Goal: Find specific fact: Find specific fact

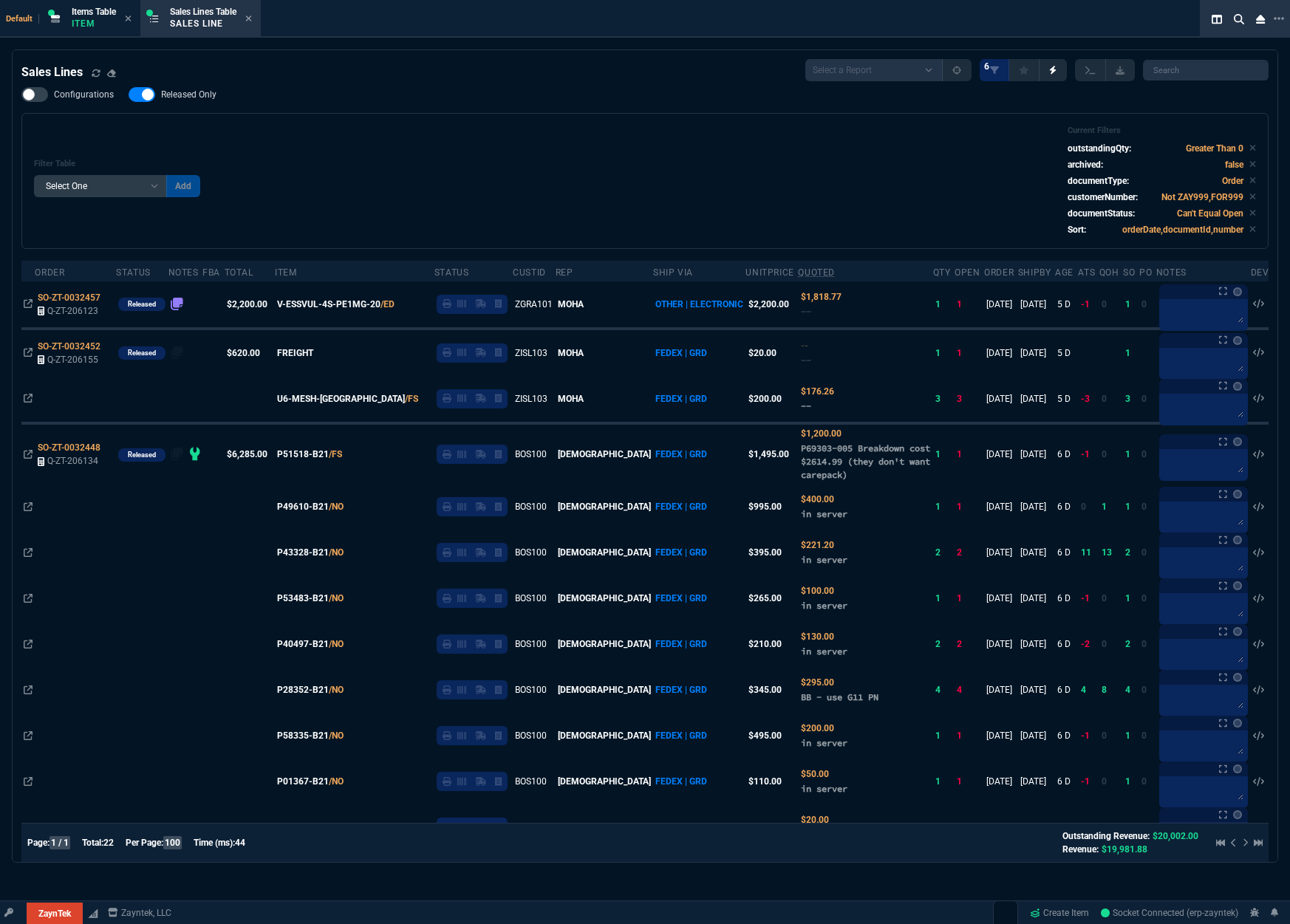
select select
click at [1172, 72] on input "search" at bounding box center [1206, 70] width 126 height 21
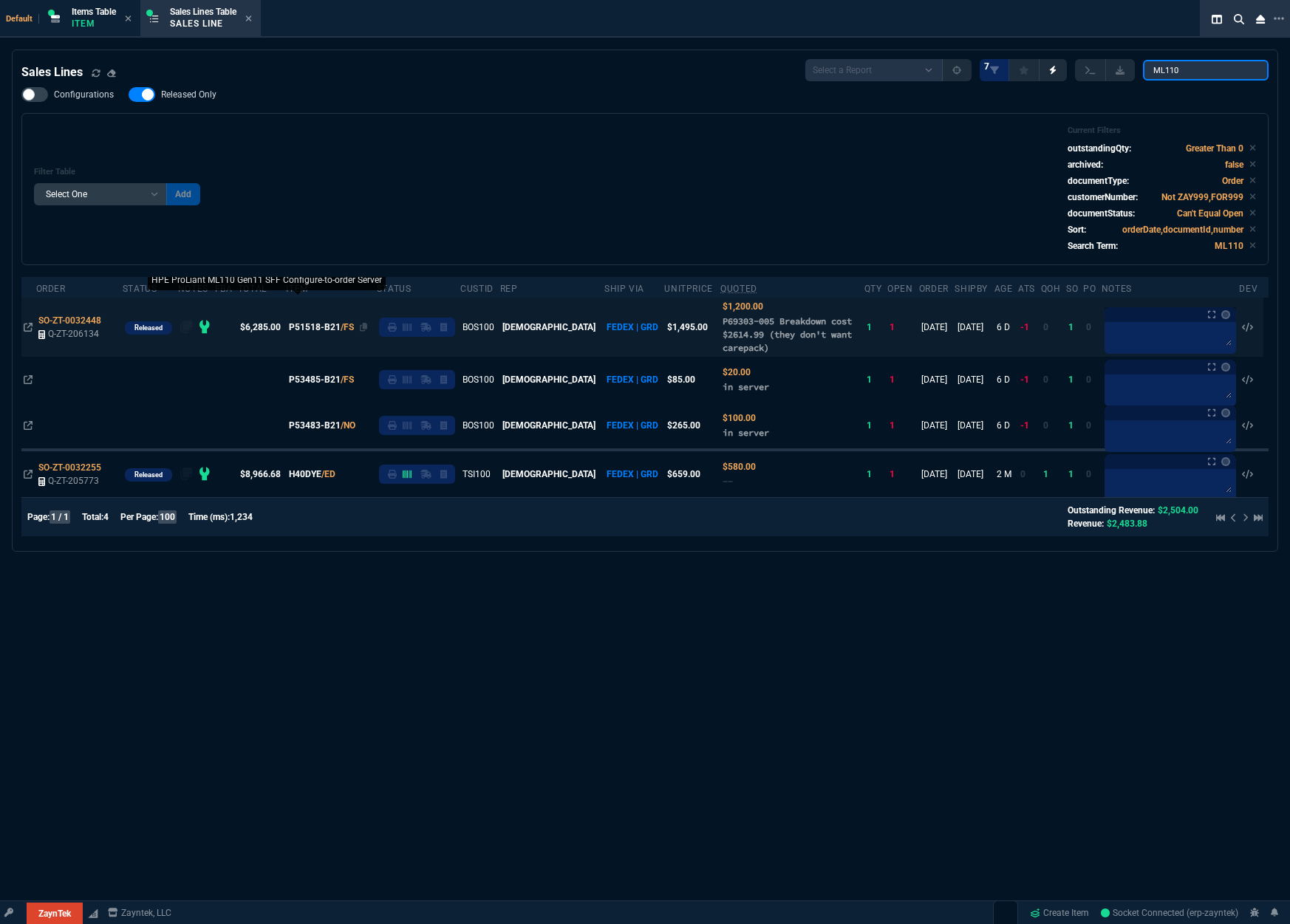
type input "ML110"
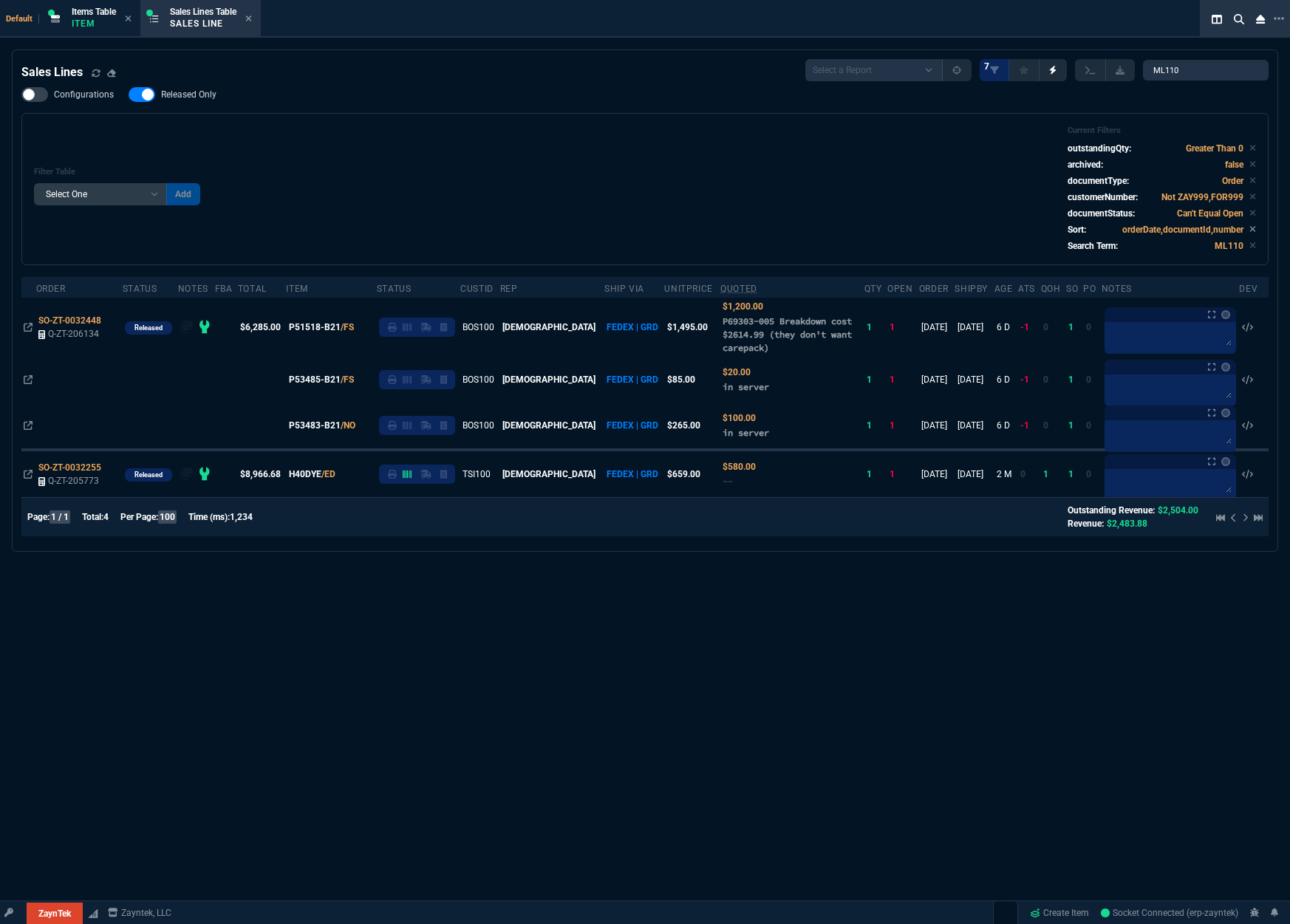
click at [341, 323] on span "P51518-B21" at bounding box center [315, 327] width 52 height 13
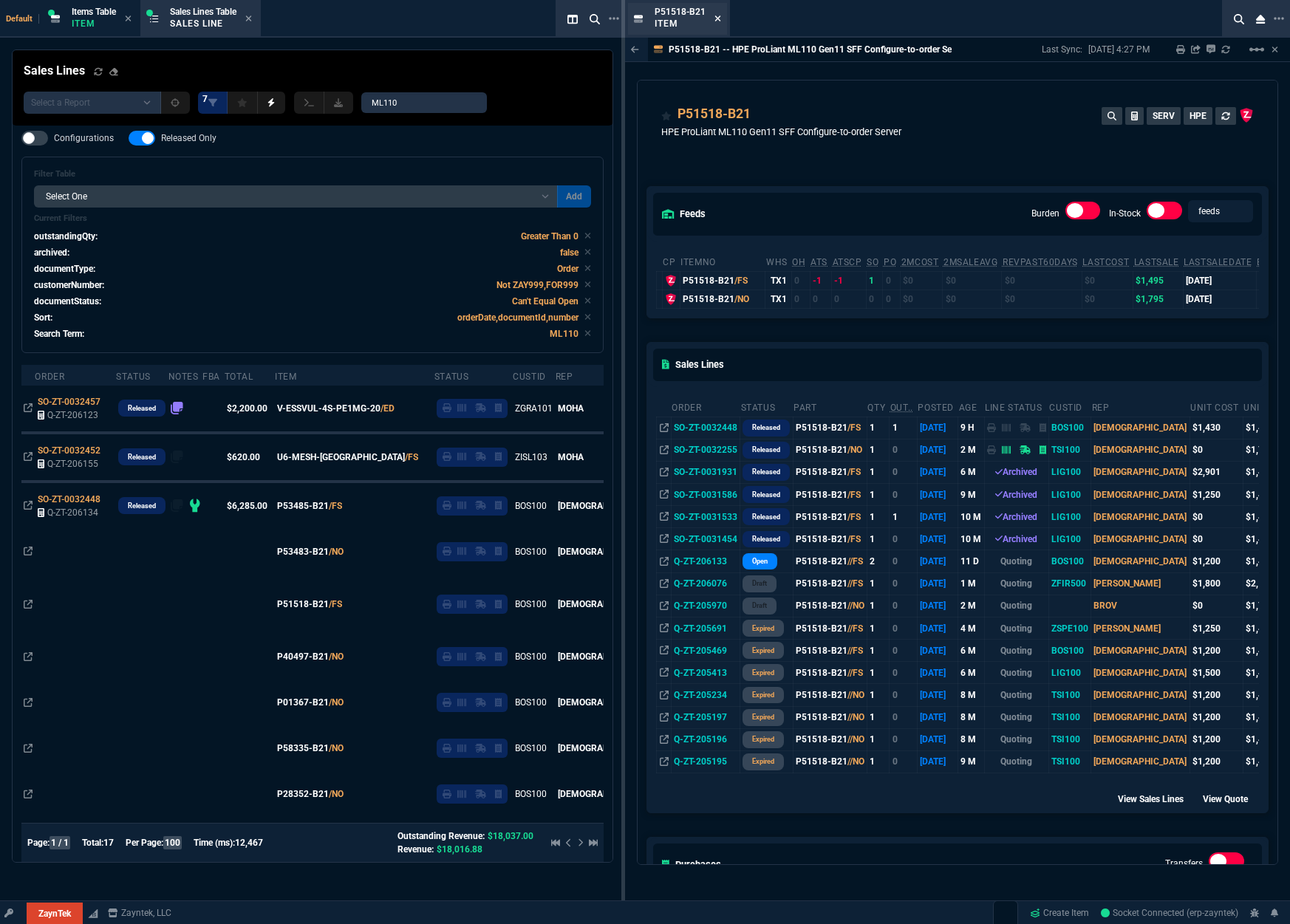
click at [717, 15] on icon at bounding box center [717, 19] width 6 height 9
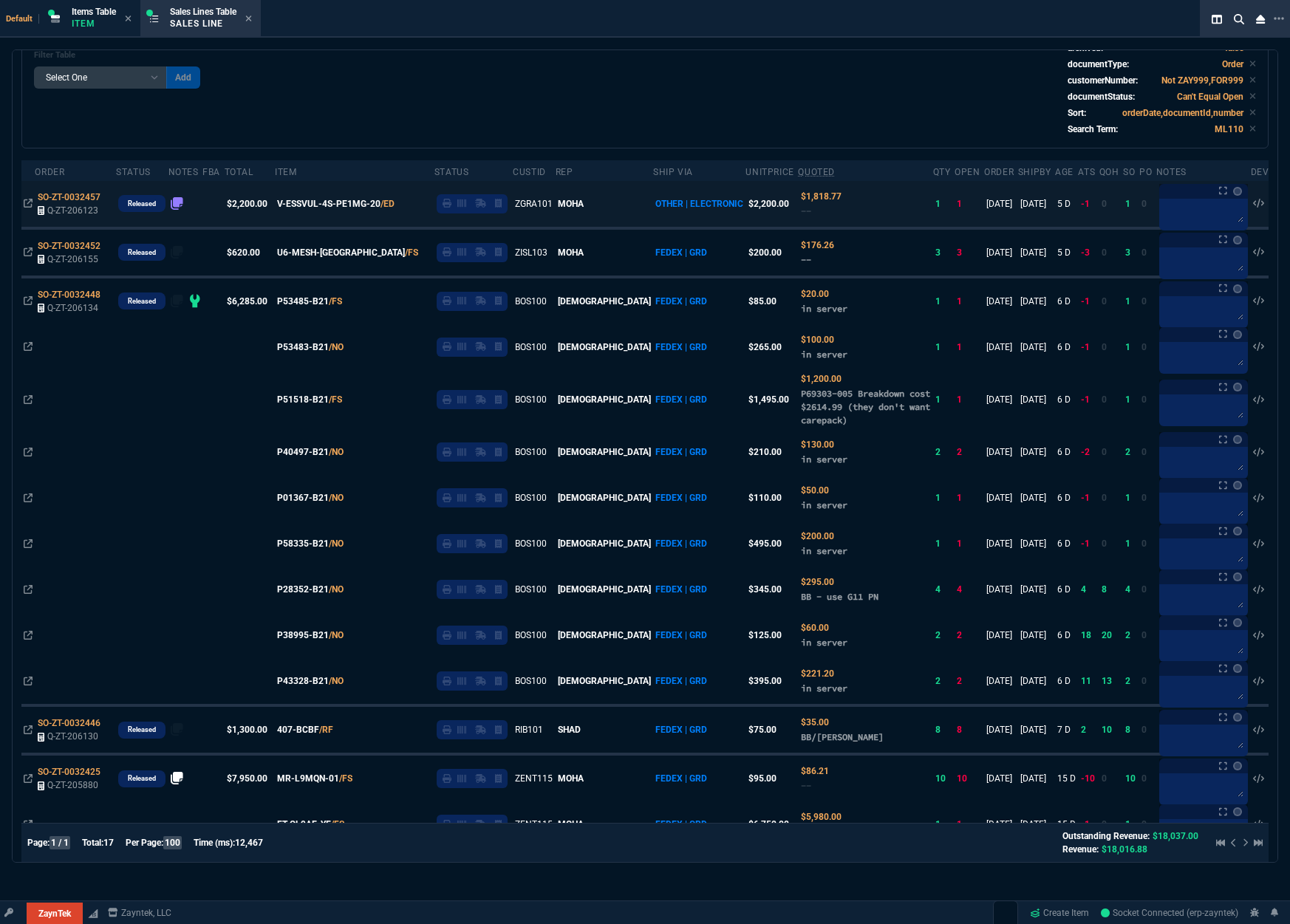
scroll to position [123, 0]
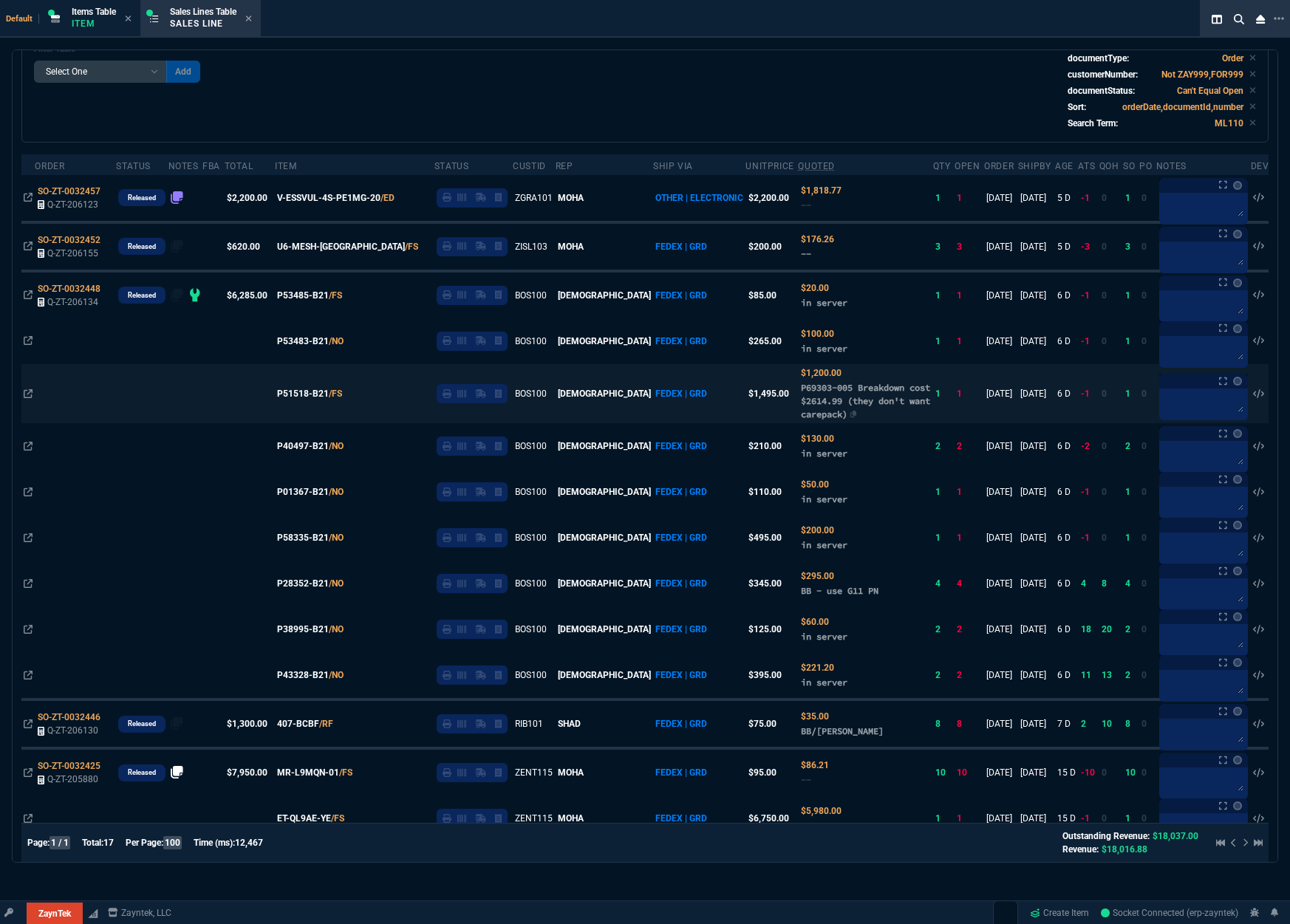
click at [801, 387] on span "P69303-005 Breakdown cost $2614.99 (they don't want carepack)" at bounding box center [866, 401] width 129 height 38
drag, startPoint x: 746, startPoint y: 387, endPoint x: 776, endPoint y: 387, distance: 30.0
click at [801, 387] on span "P69303-005 Breakdown cost $2614.99 (they don't want carepack)" at bounding box center [866, 401] width 129 height 38
copy span "P69303-005"
